Goal: Contribute content: Add original content to the website for others to see

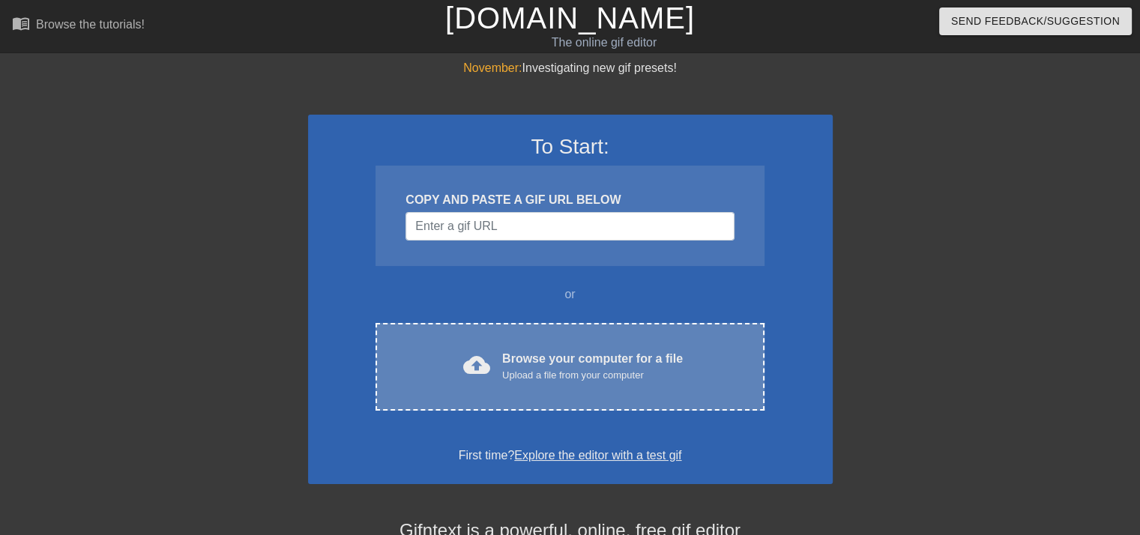
click at [522, 362] on div "Browse your computer for a file Upload a file from your computer" at bounding box center [592, 366] width 181 height 33
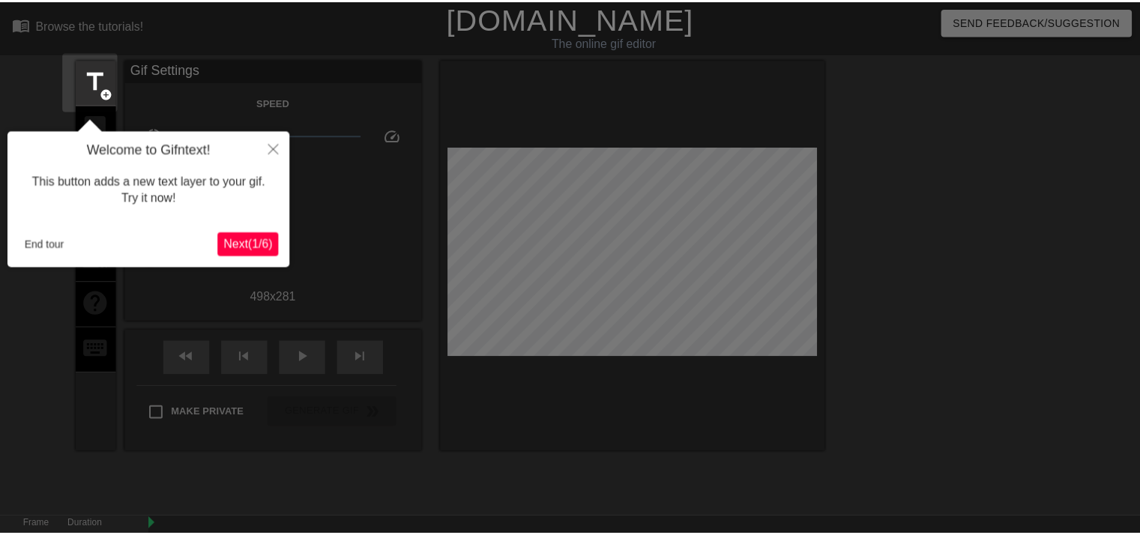
scroll to position [36, 0]
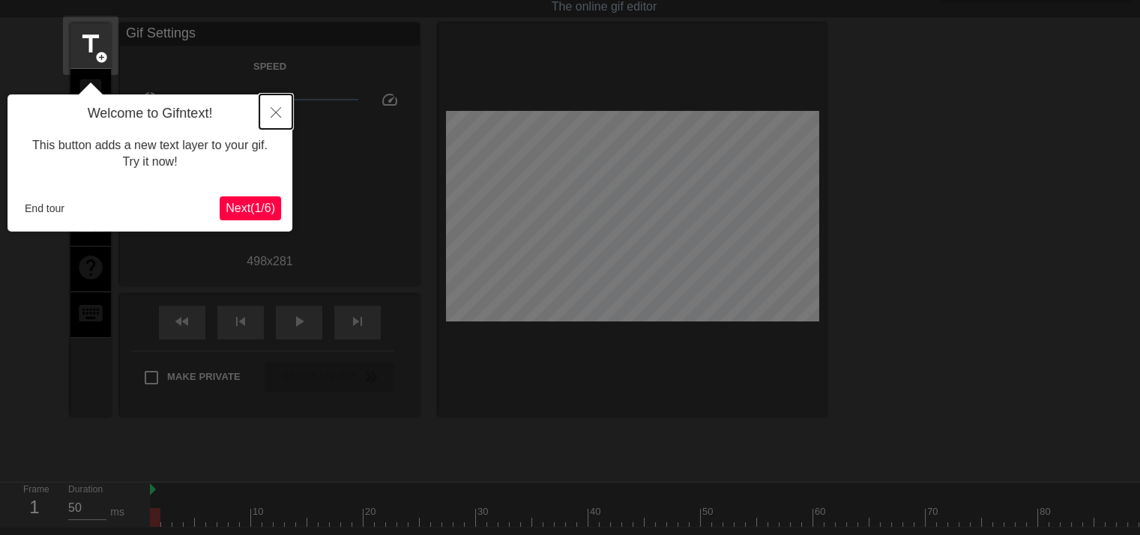
click at [275, 111] on icon "Close" at bounding box center [276, 112] width 10 height 10
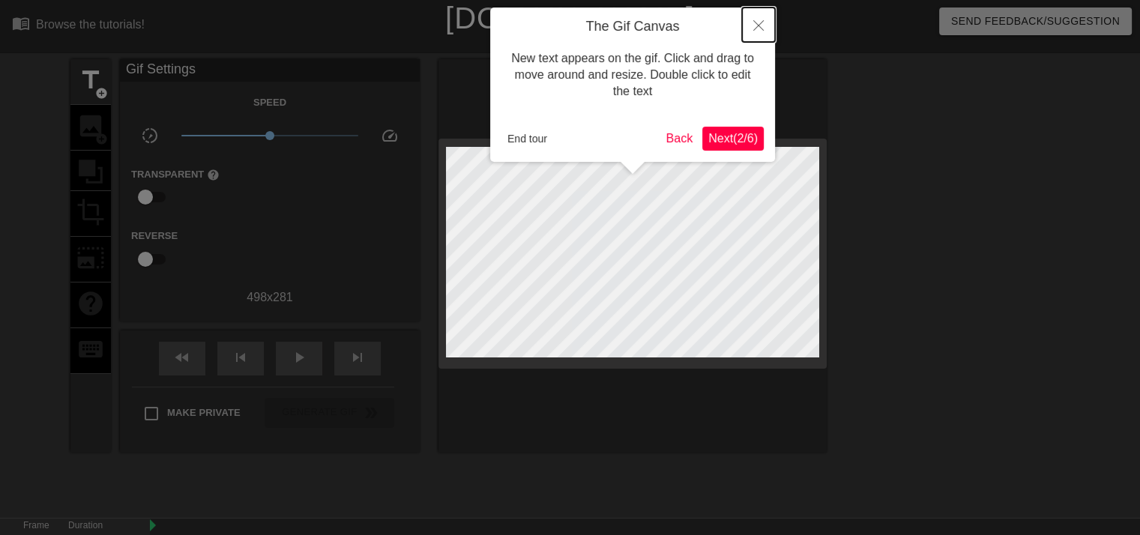
click at [759, 27] on icon "Close" at bounding box center [758, 25] width 10 height 10
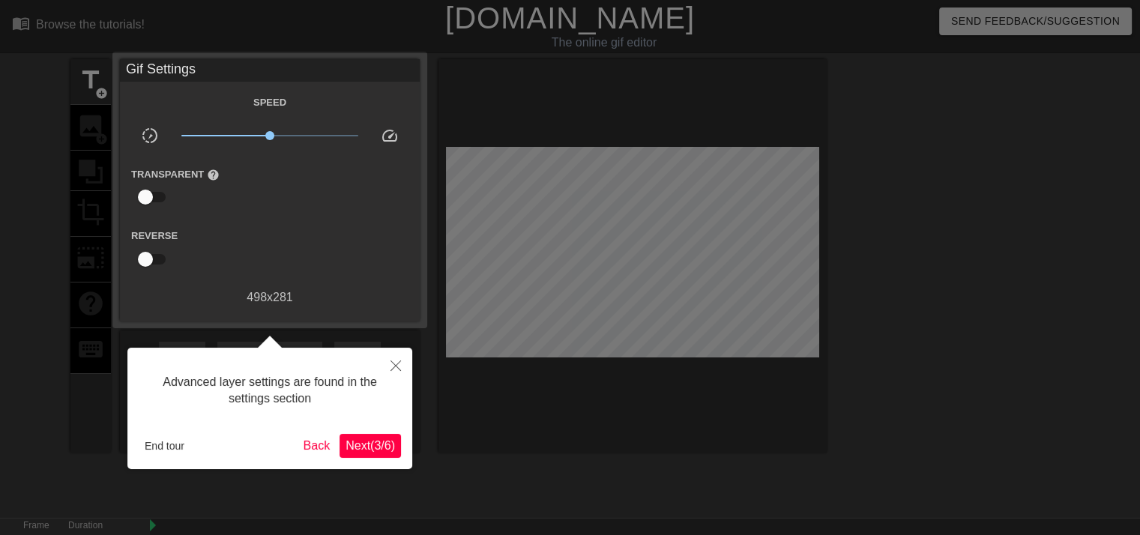
scroll to position [36, 0]
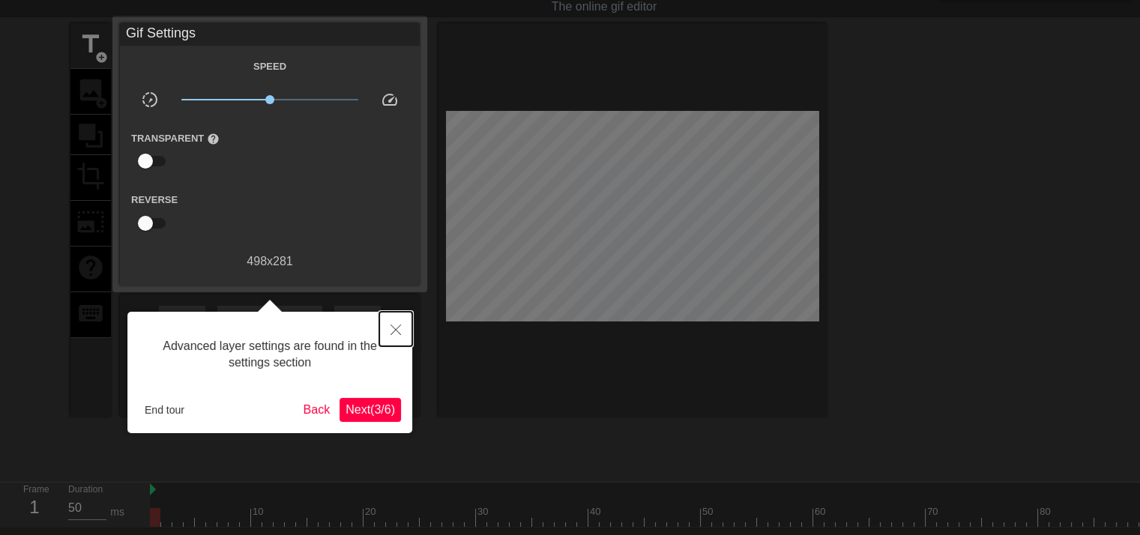
click at [392, 329] on icon "Close" at bounding box center [395, 329] width 10 height 10
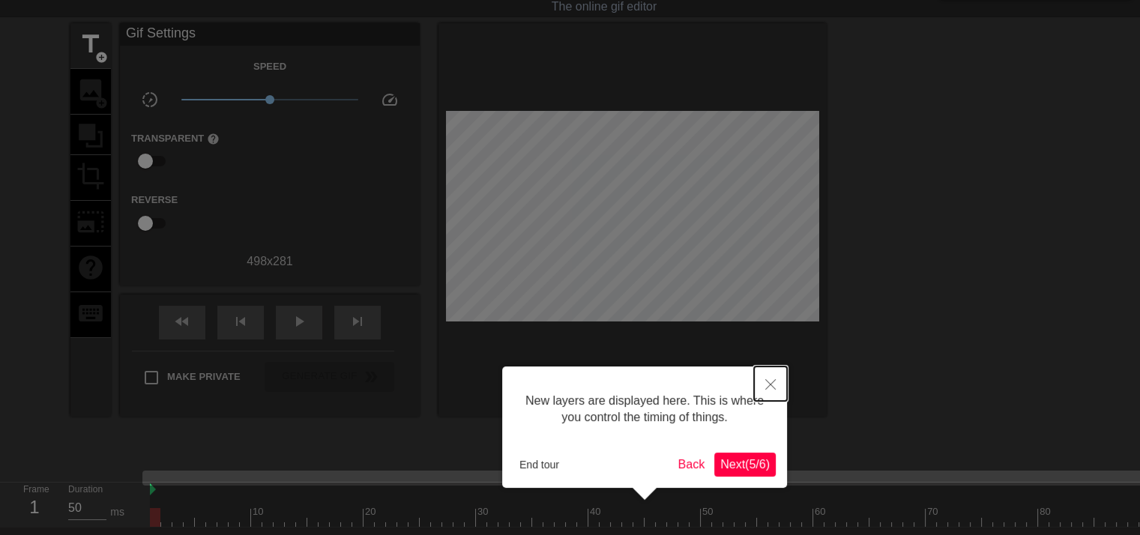
click at [768, 384] on icon "Close" at bounding box center [770, 384] width 10 height 10
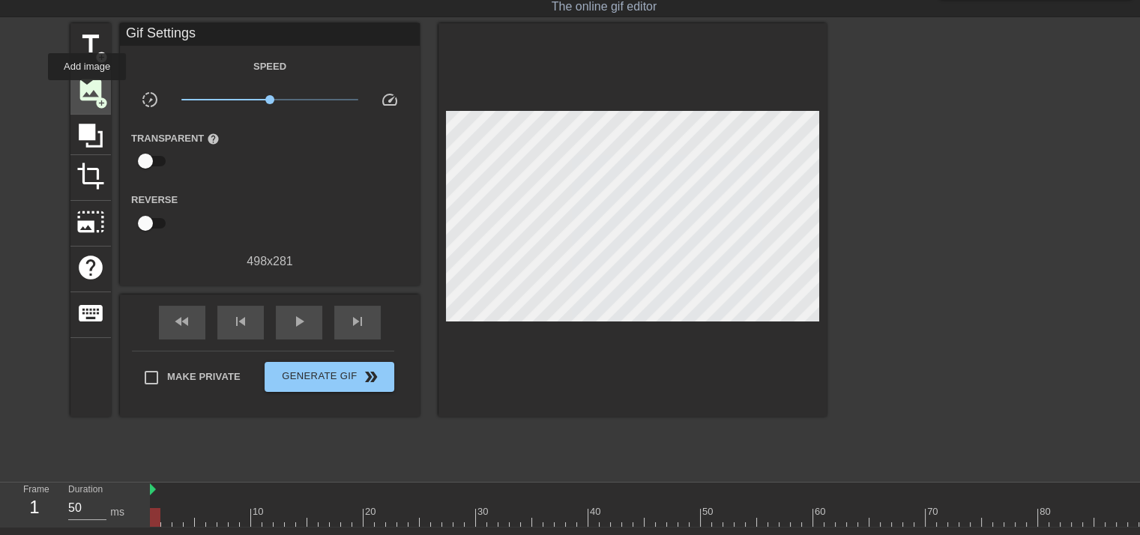
click at [87, 91] on span "image" at bounding box center [90, 90] width 28 height 28
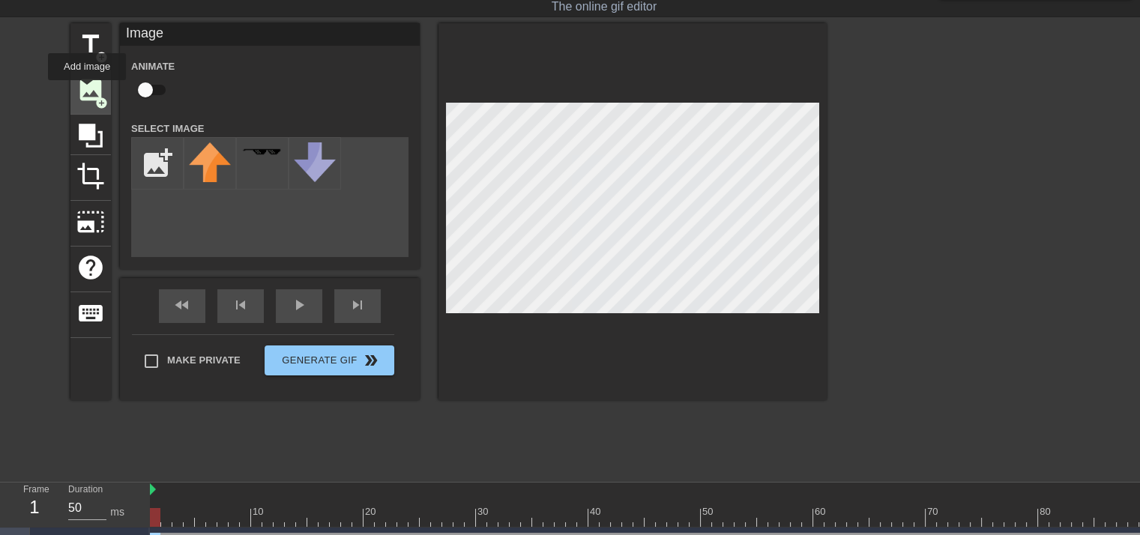
scroll to position [0, 0]
click at [165, 170] on input "file" at bounding box center [157, 163] width 51 height 51
click at [136, 167] on input "file" at bounding box center [157, 163] width 51 height 51
type input "C:\fakepath\Genshin-alhaitham-full.webp"
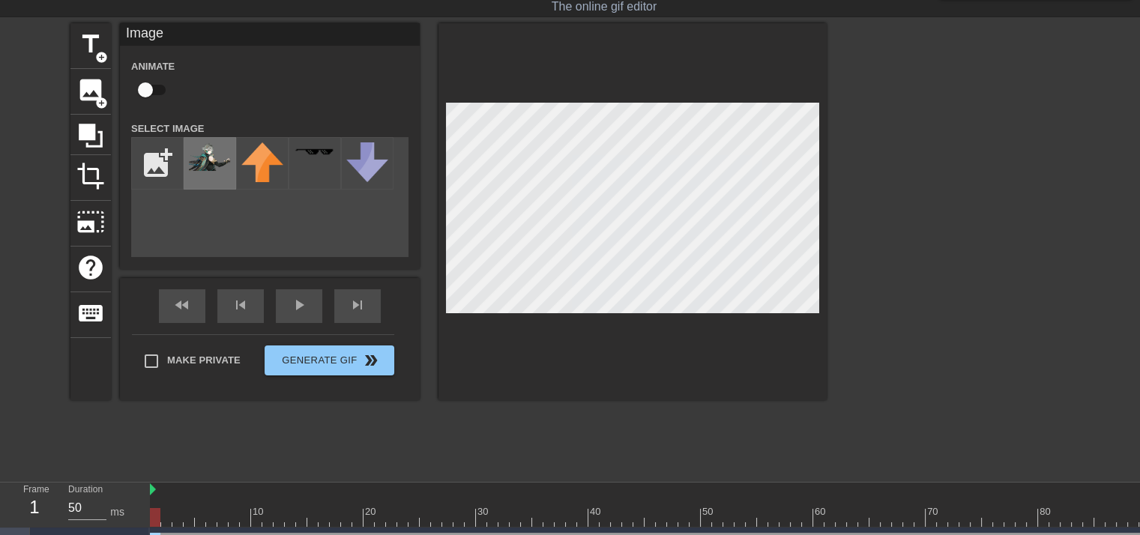
click at [213, 160] on img at bounding box center [210, 156] width 42 height 28
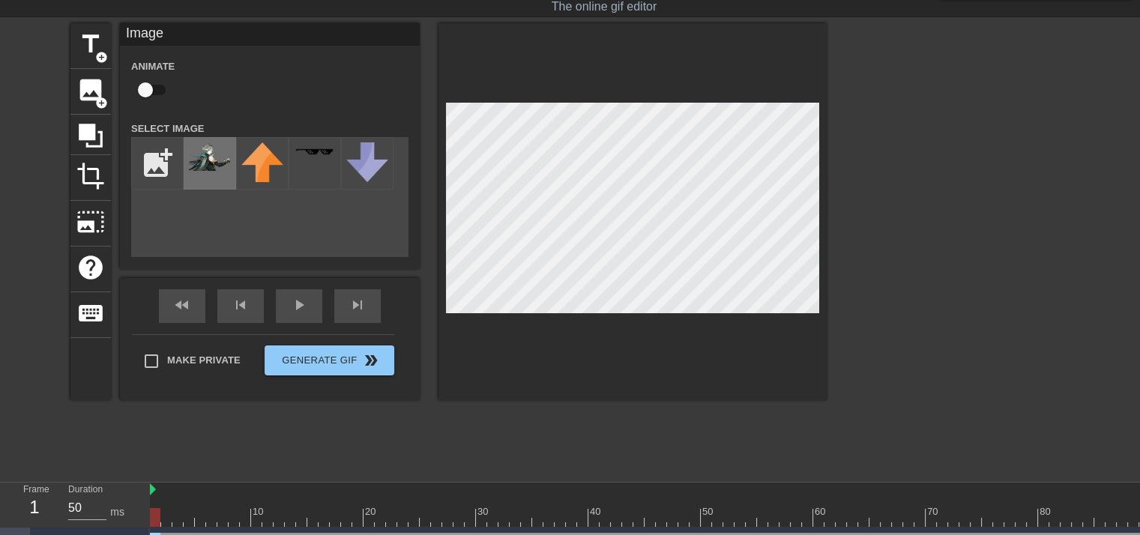
click at [213, 160] on img at bounding box center [210, 156] width 42 height 28
